Goal: Information Seeking & Learning: Learn about a topic

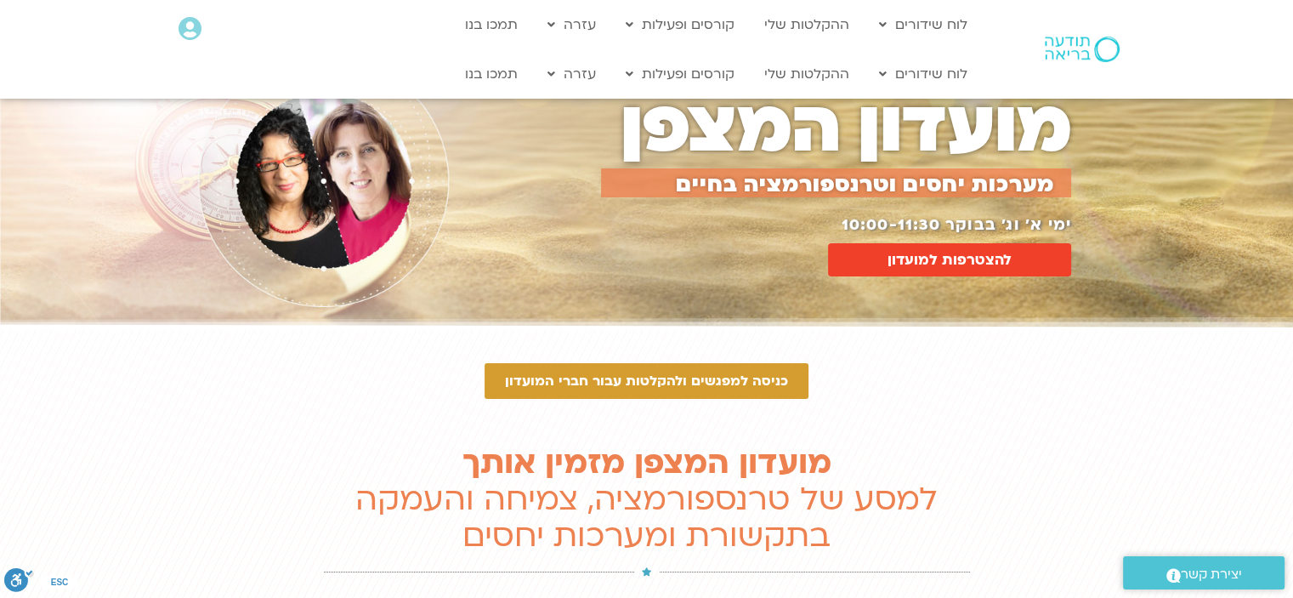
click at [1109, 50] on img at bounding box center [1082, 50] width 75 height 26
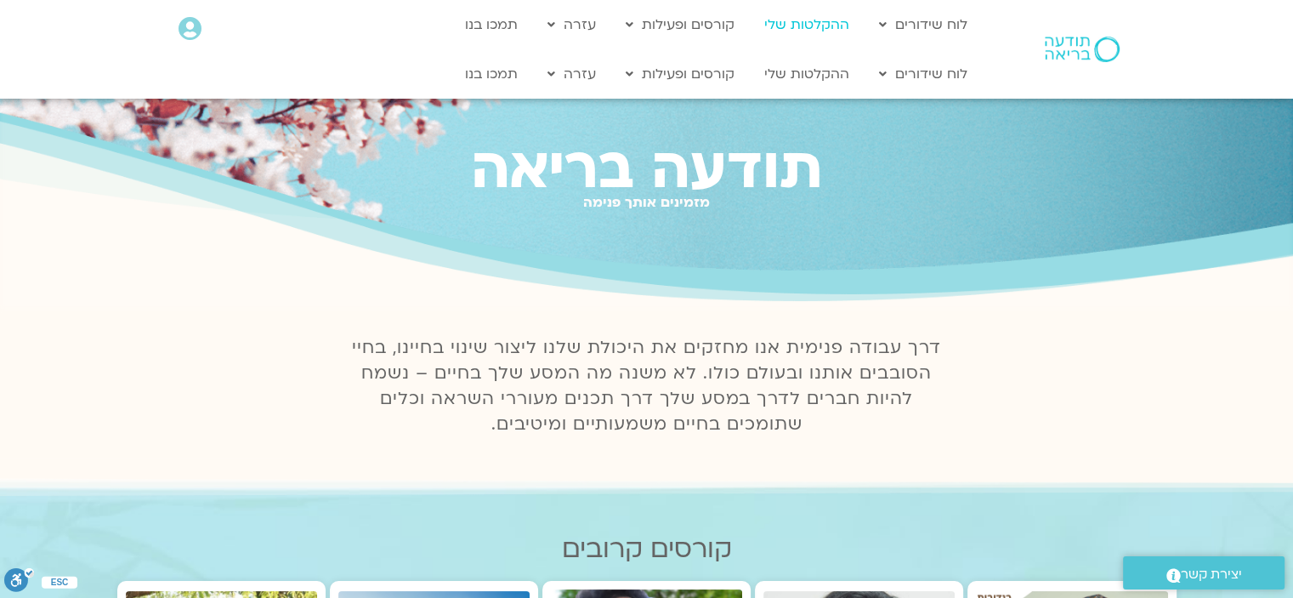
click at [804, 35] on link "ההקלטות שלי" at bounding box center [807, 25] width 102 height 32
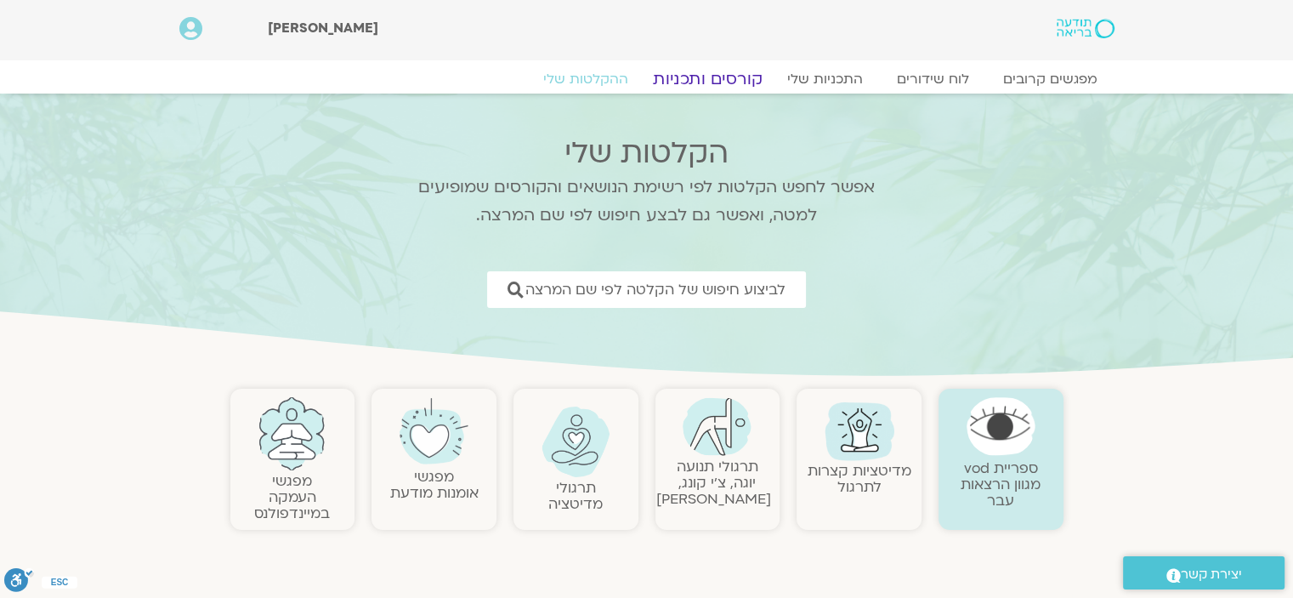
click at [736, 77] on link "קורסים ותכניות" at bounding box center [708, 79] width 150 height 20
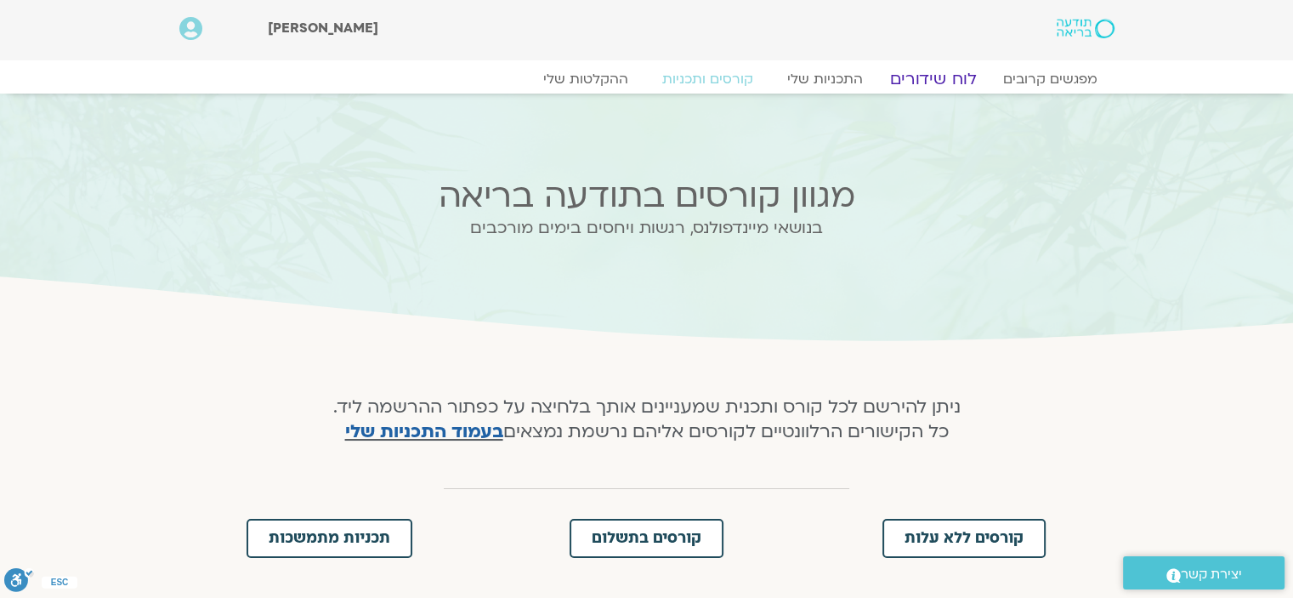
click at [932, 74] on link "לוח שידורים" at bounding box center [933, 79] width 128 height 20
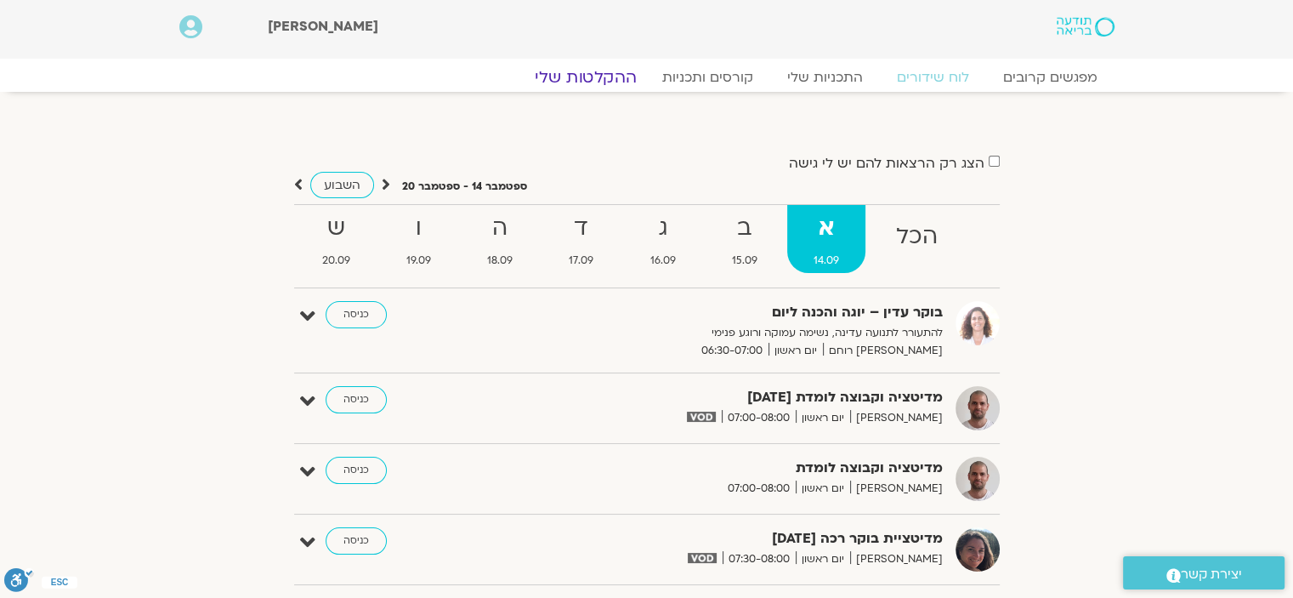
click at [602, 67] on link "ההקלטות שלי" at bounding box center [585, 77] width 143 height 20
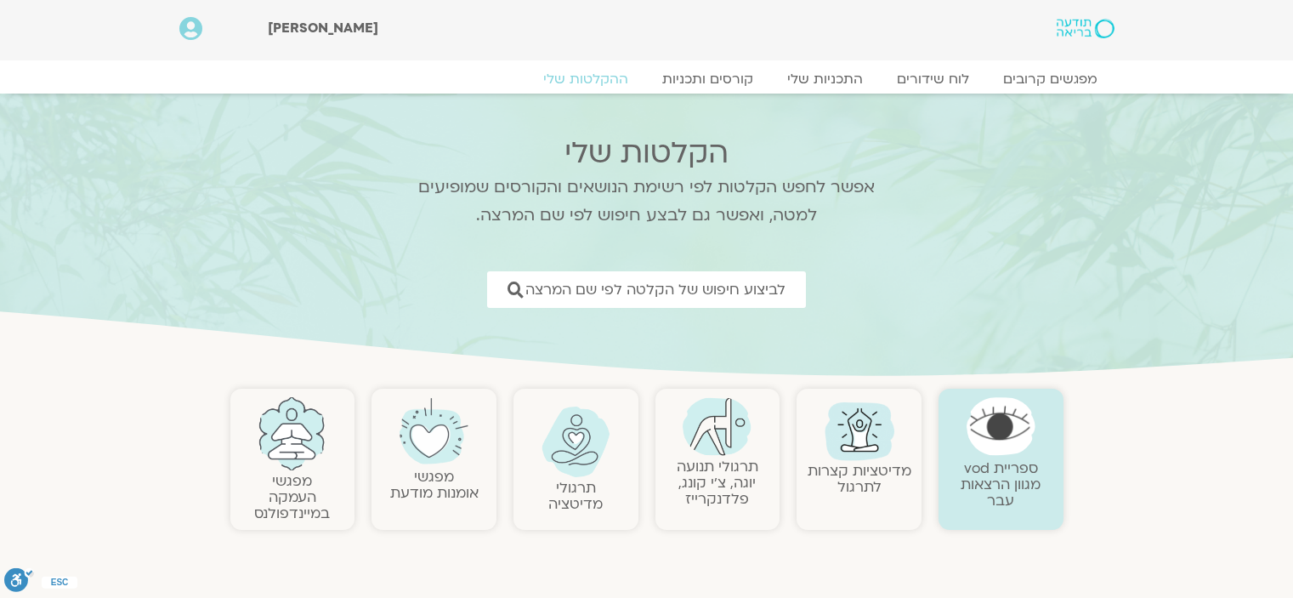
click at [989, 458] on link "ספריית vod מגוון הרצאות עבר" at bounding box center [1001, 484] width 80 height 52
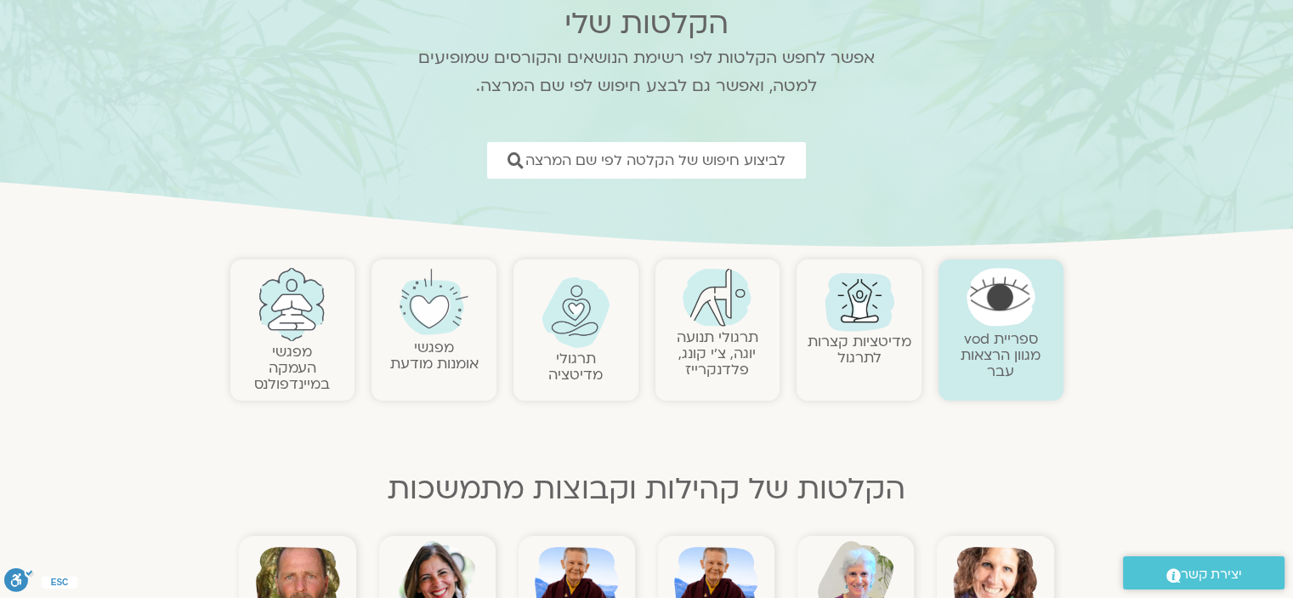
click at [1004, 324] on img at bounding box center [1001, 297] width 69 height 58
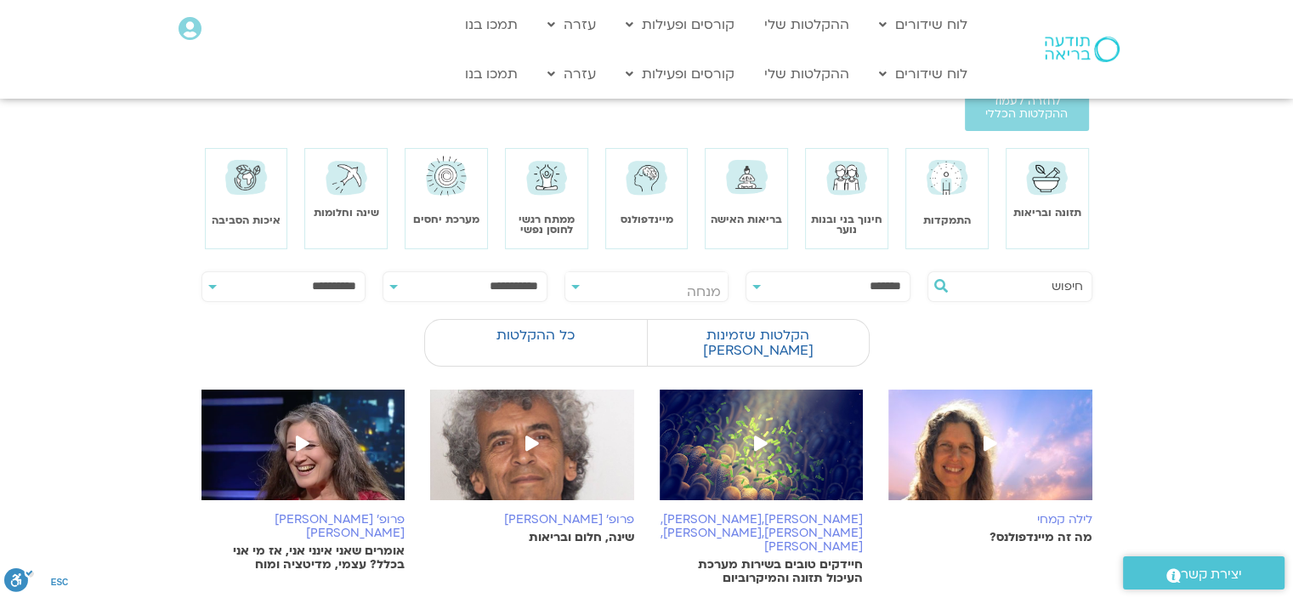
click at [861, 200] on img at bounding box center [847, 177] width 48 height 48
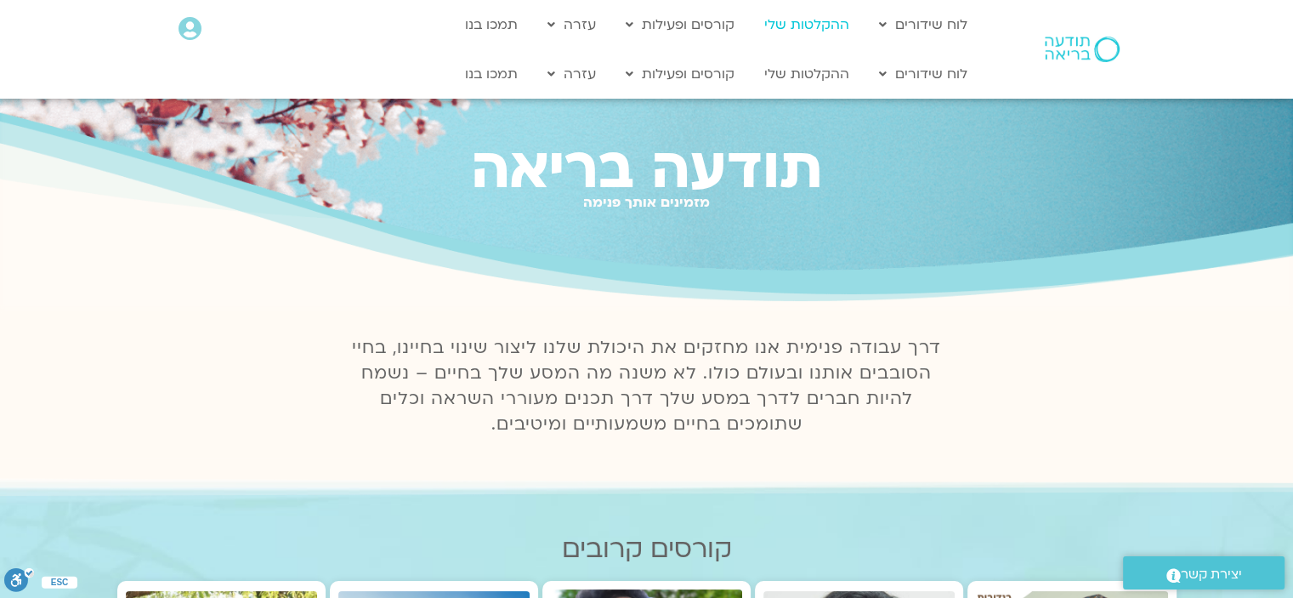
click at [830, 35] on link "ההקלטות שלי" at bounding box center [807, 25] width 102 height 32
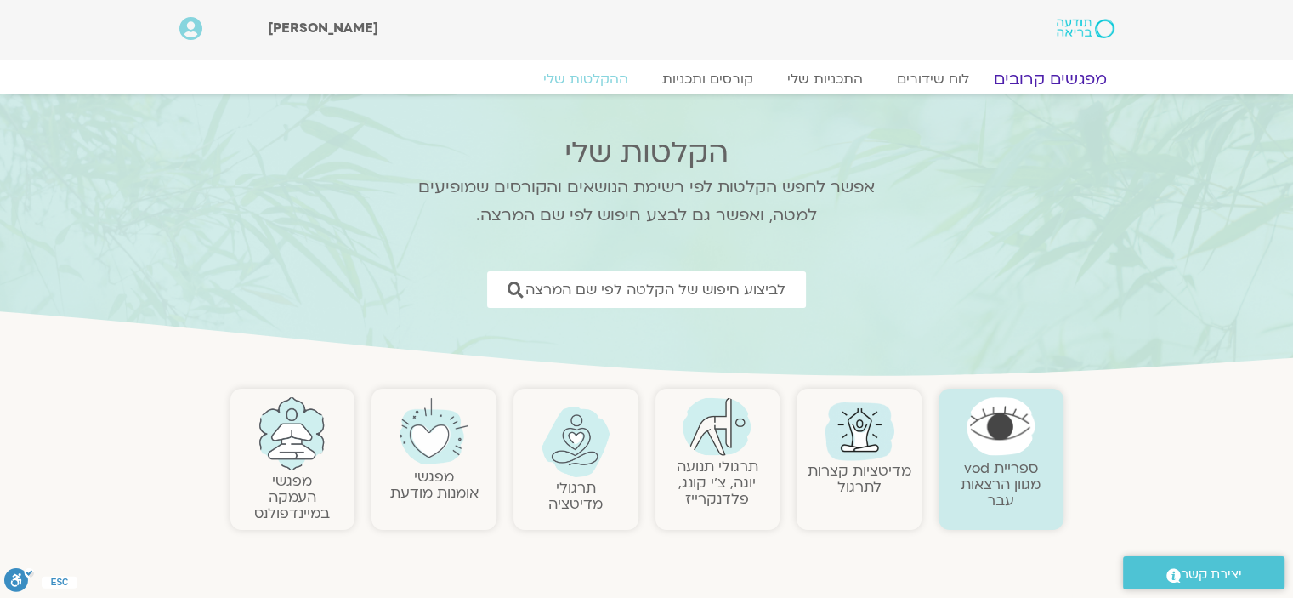
click at [1045, 76] on link "מפגשים קרובים" at bounding box center [1050, 79] width 154 height 20
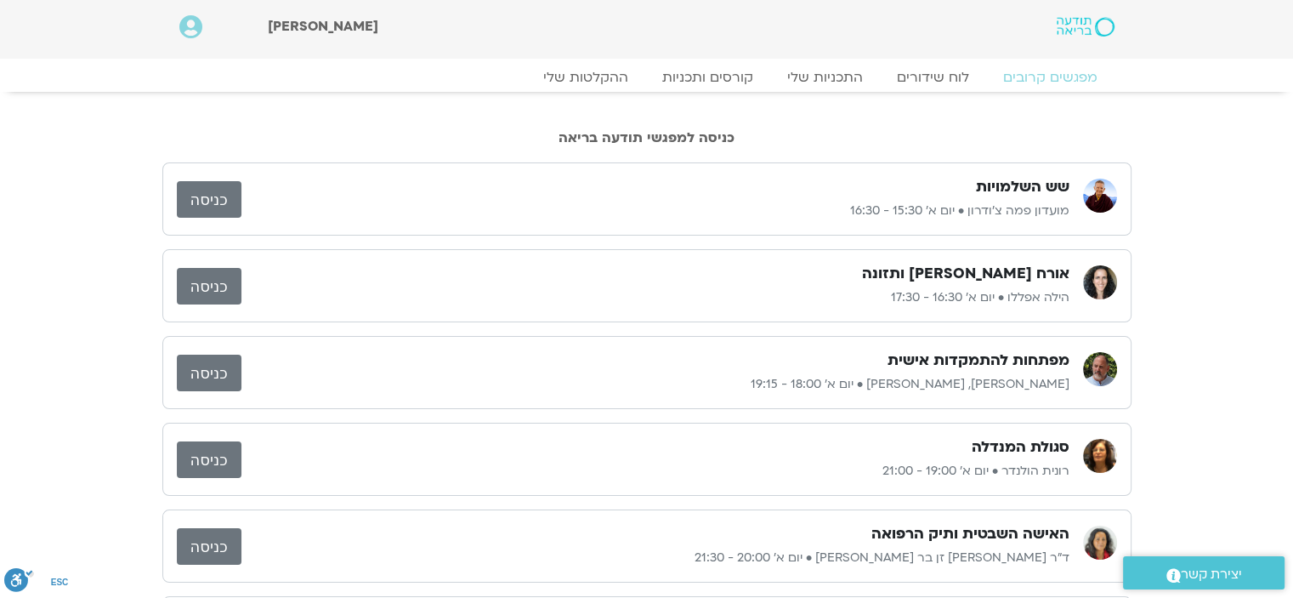
scroll to position [3, 0]
